Goal: Go to known website: Access a specific website the user already knows

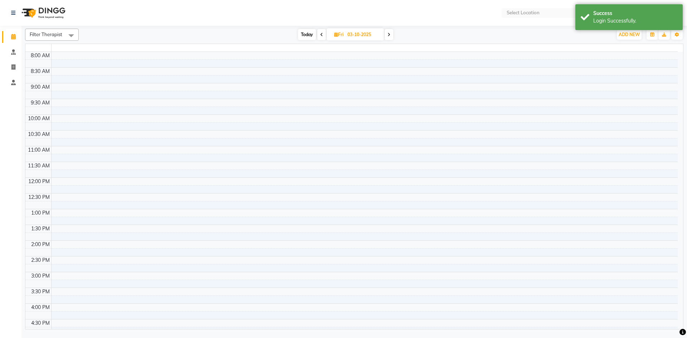
select select "en"
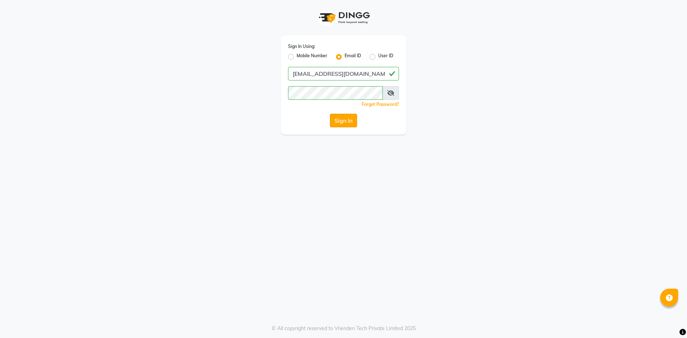
click at [344, 116] on button "Sign In" at bounding box center [343, 121] width 27 height 14
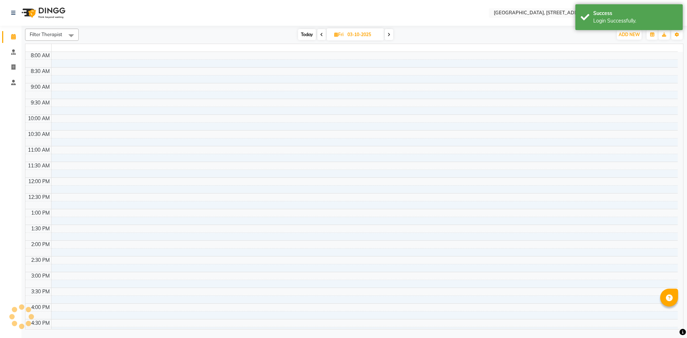
select select "en"
